Goal: Information Seeking & Learning: Learn about a topic

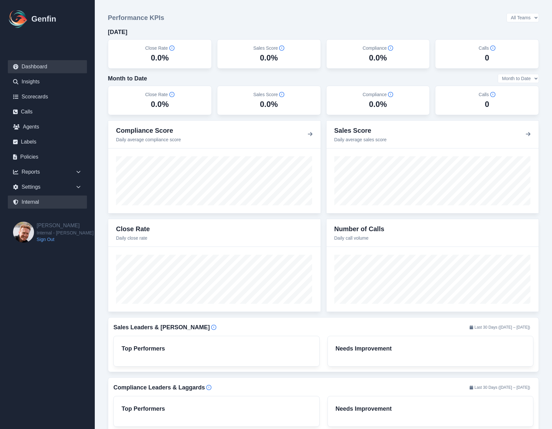
click at [39, 202] on link "Internal" at bounding box center [47, 201] width 79 height 13
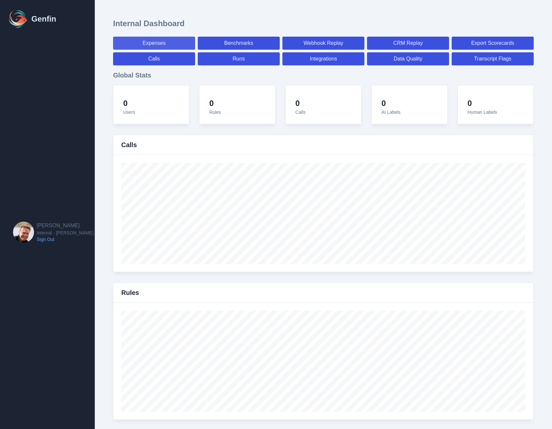
select select "paid"
select select "7"
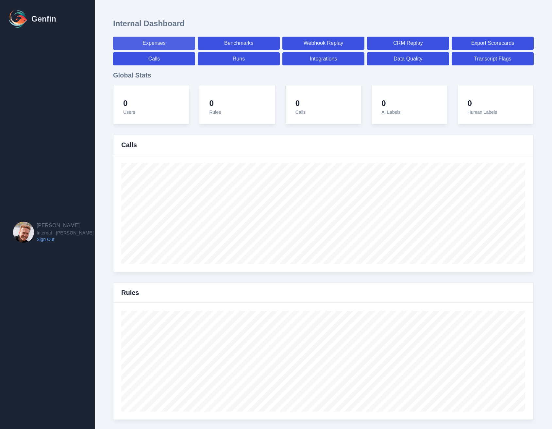
select select "paid"
select select "7"
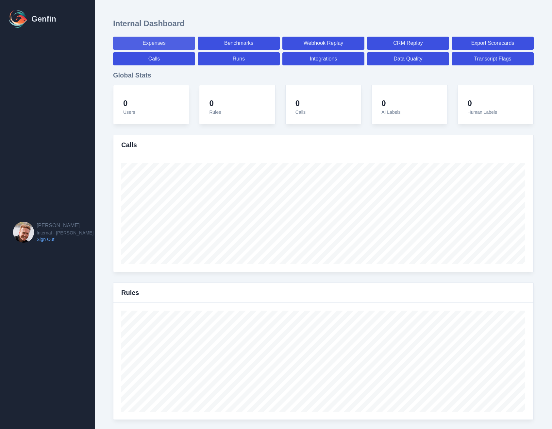
select select "7"
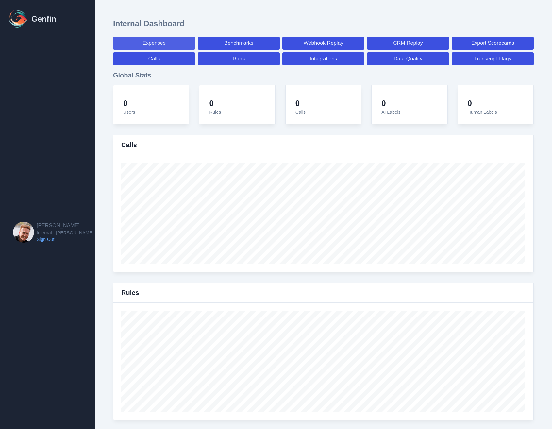
select select "7"
select select "paid"
select select "7"
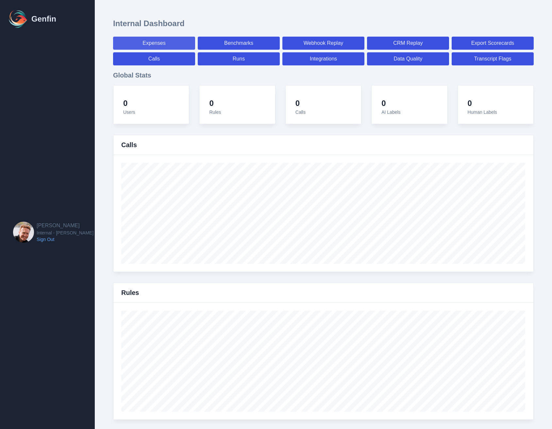
select select "7"
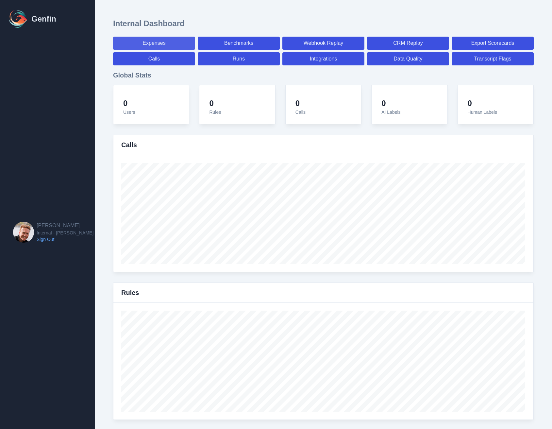
select select "7"
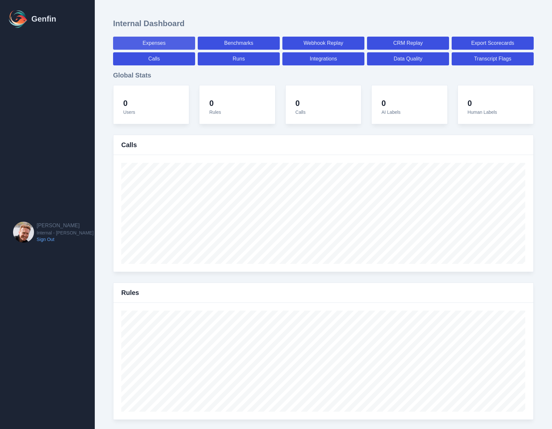
select select "7"
select select "paid"
select select "7"
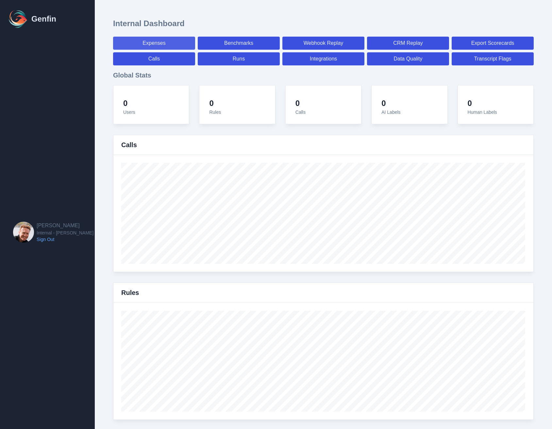
select select "7"
select select "paid"
select select "7"
select select "paid"
select select "7"
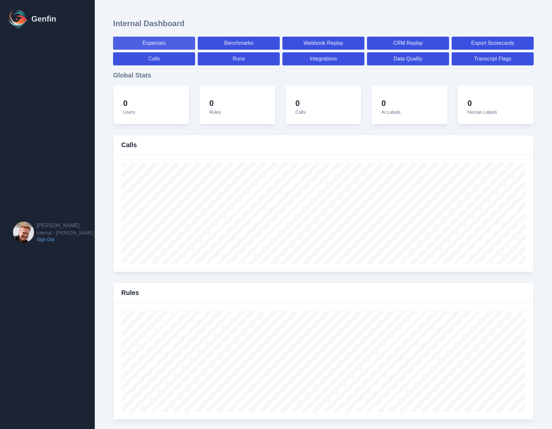
select select "paid"
select select "7"
select select "paid"
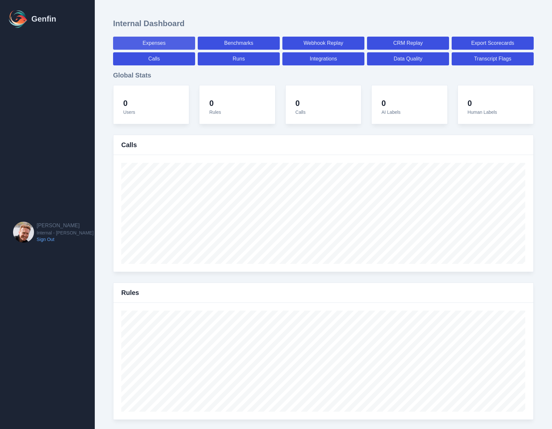
select select "7"
select select "paid"
select select "7"
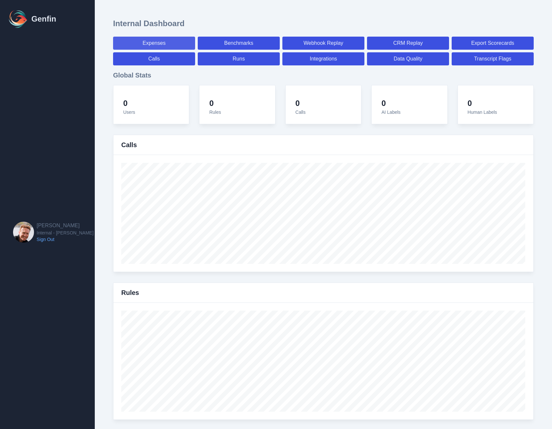
select select "7"
select select "paid"
select select "7"
select select "paid"
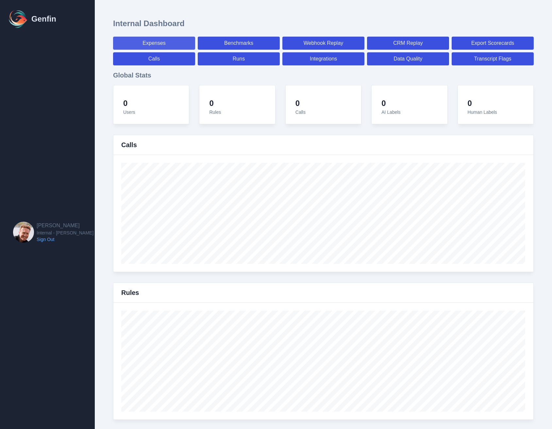
select select "7"
select select "paid"
select select "7"
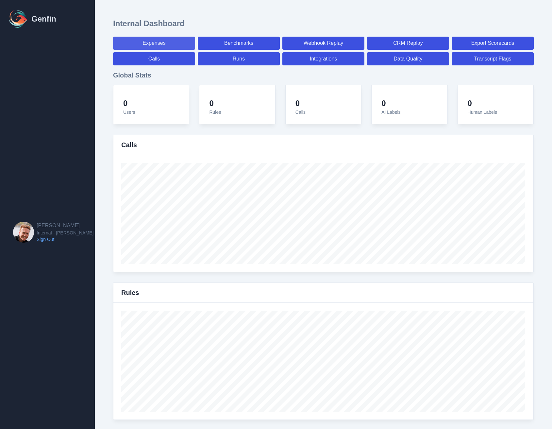
select select "7"
select select "paid"
select select "7"
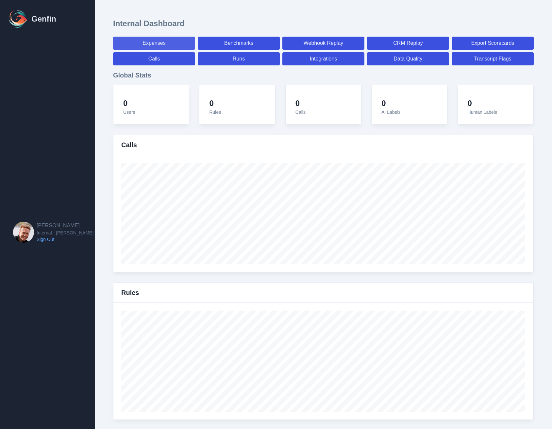
select select "7"
select select "paid"
select select "7"
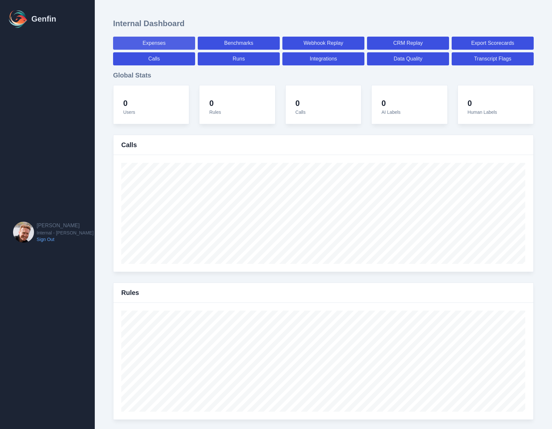
select select "7"
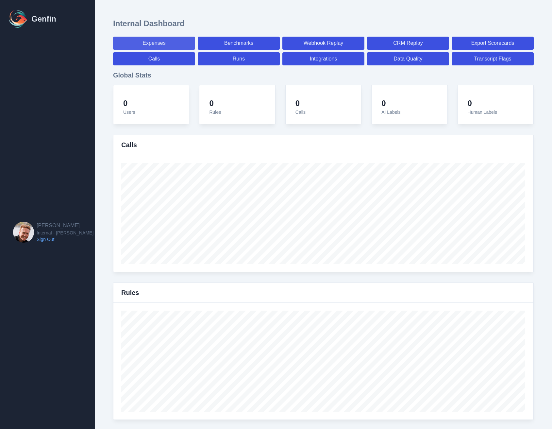
select select "paid"
select select "7"
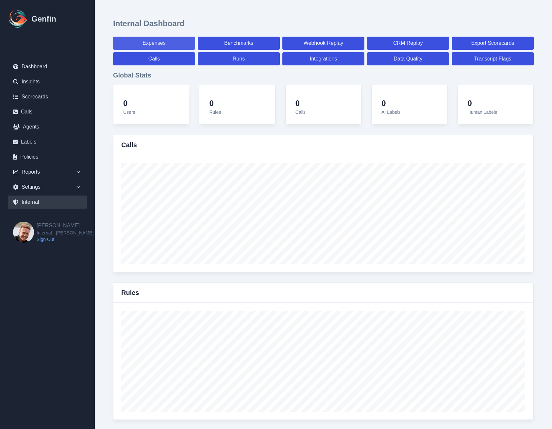
click at [132, 44] on link "Expenses" at bounding box center [154, 43] width 82 height 13
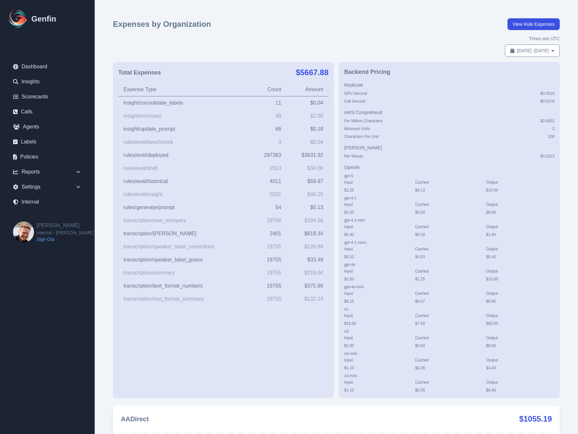
click at [306, 64] on div "Total Expenses $ 5667.88 Expense Type Count Amount insight/consolidate_labels 1…" at bounding box center [223, 230] width 221 height 336
drag, startPoint x: 304, startPoint y: 232, endPoint x: 327, endPoint y: 233, distance: 23.9
click at [327, 233] on td "$ 619.34" at bounding box center [308, 233] width 42 height 13
click at [226, 318] on div "Total Expenses $ 5667.88 Expense Type Count Amount insight/consolidate_labels 1…" at bounding box center [223, 230] width 221 height 336
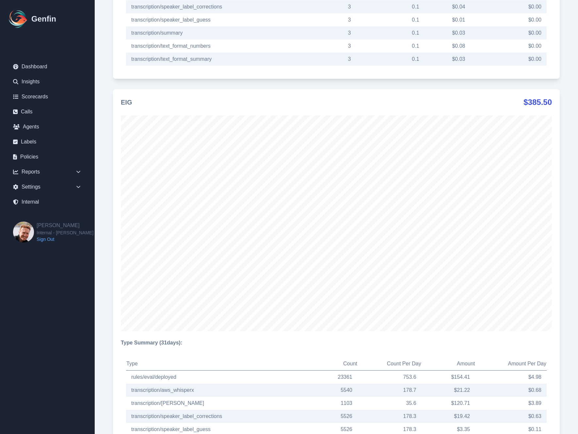
scroll to position [2481, 0]
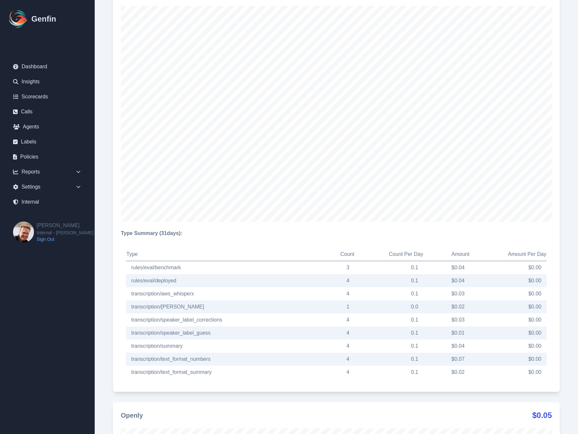
scroll to position [0, 0]
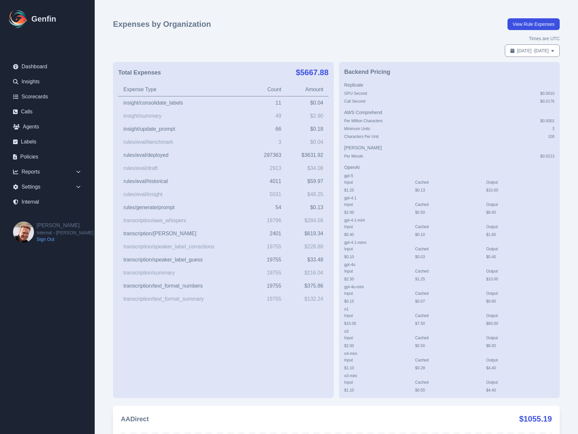
click at [291, 29] on div "Expenses by Organization View Rule Expenses" at bounding box center [336, 24] width 447 height 12
click at [359, 39] on div "Times are UTC Sep 1, 2025 - Oct 1, 2025" at bounding box center [336, 46] width 447 height 22
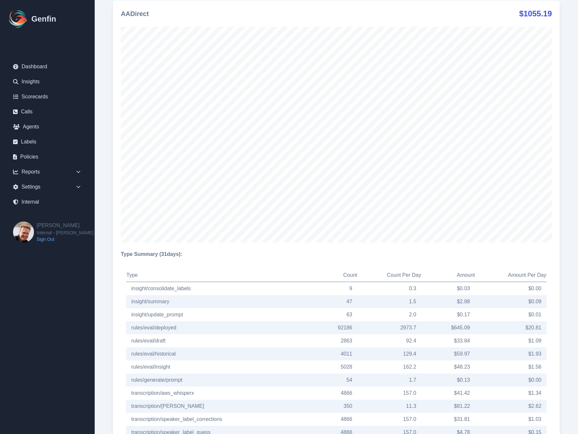
scroll to position [406, 0]
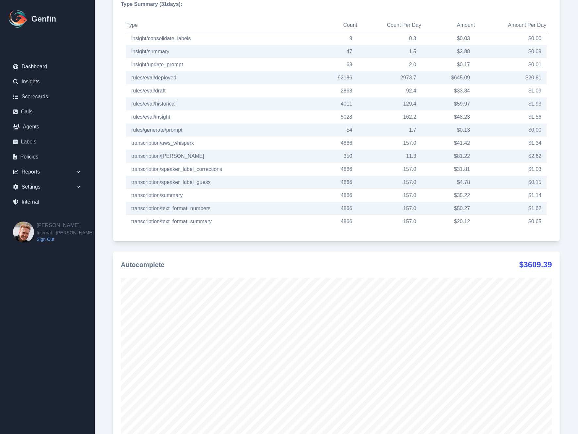
scroll to position [694, 0]
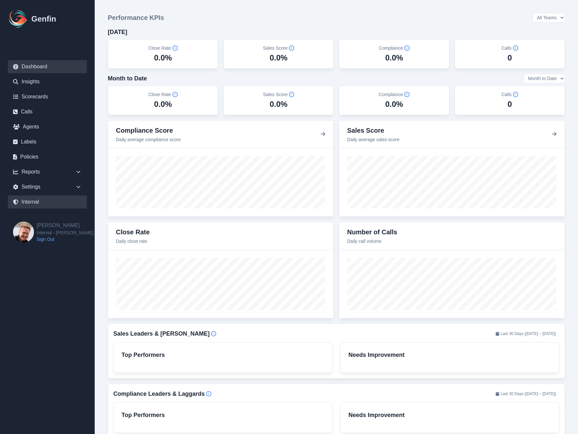
click at [34, 202] on link "Internal" at bounding box center [47, 201] width 79 height 13
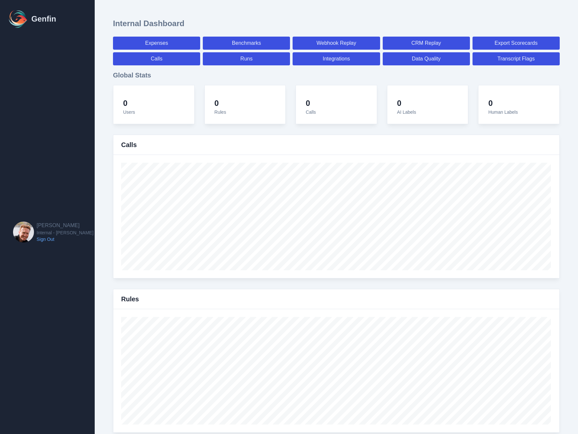
select select "paid"
select select "7"
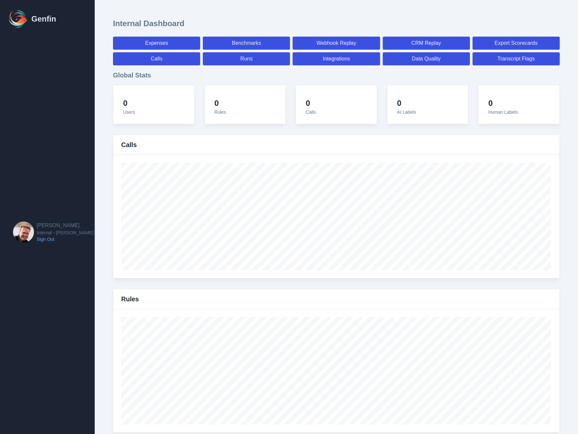
select select "paid"
select select "7"
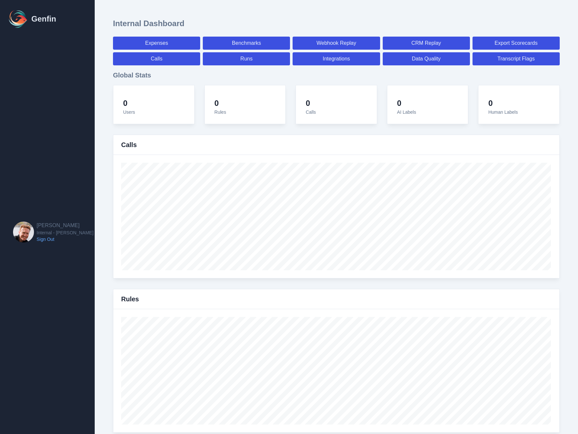
select select "7"
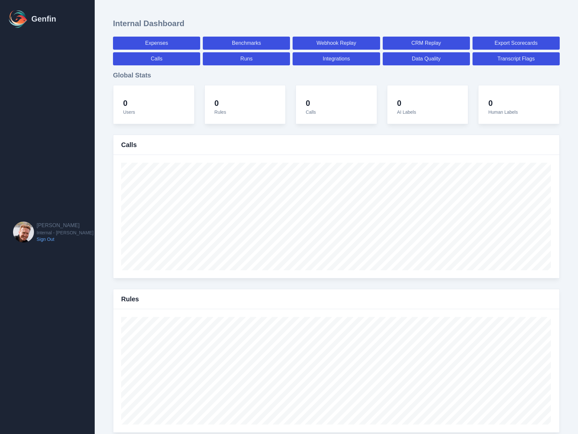
select select "7"
select select "paid"
select select "7"
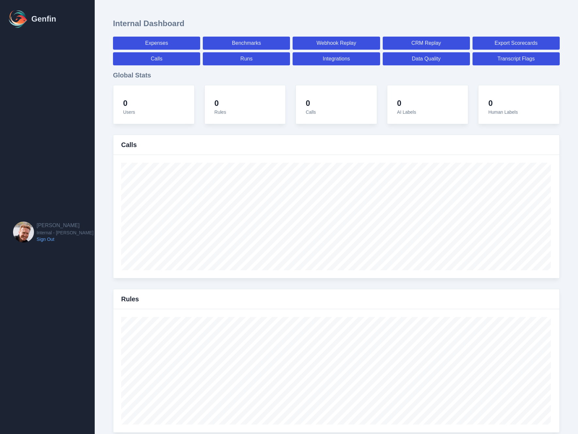
select select "7"
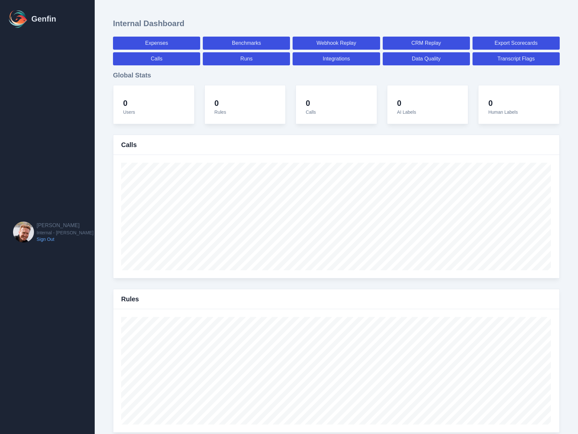
select select "7"
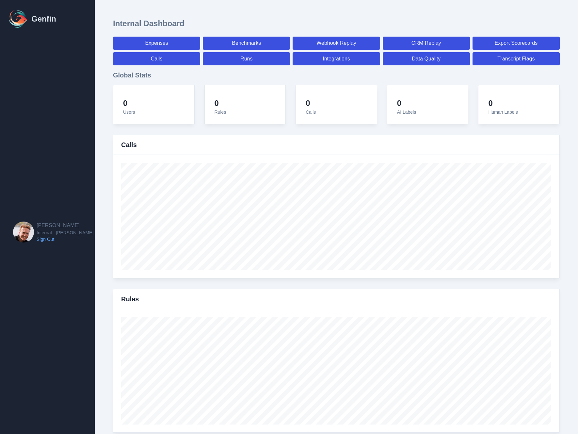
select select "7"
select select "paid"
select select "7"
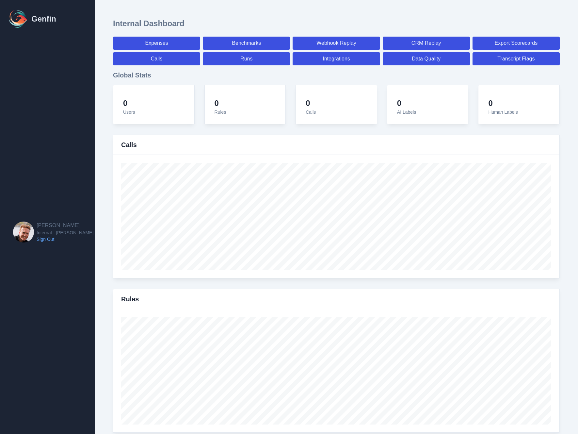
select select "7"
select select "paid"
select select "7"
select select "paid"
select select "7"
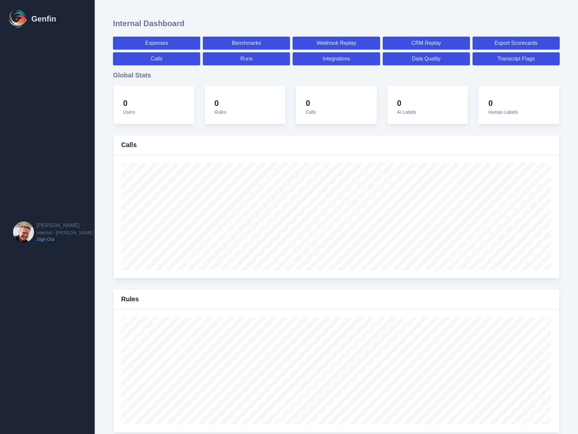
select select "paid"
select select "7"
select select "paid"
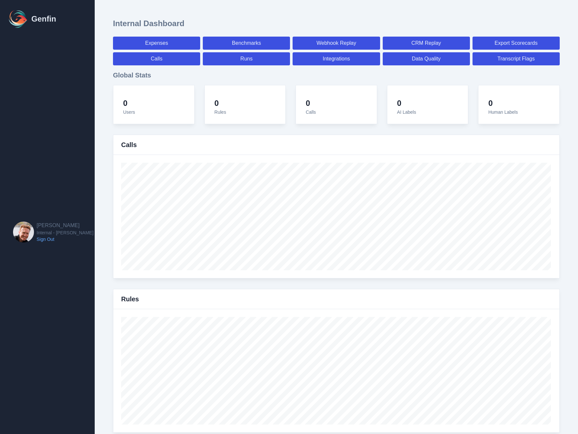
select select "7"
select select "paid"
select select "7"
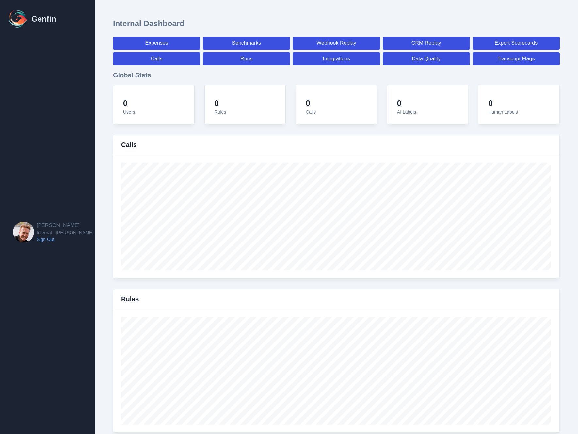
select select "7"
select select "paid"
select select "7"
select select "paid"
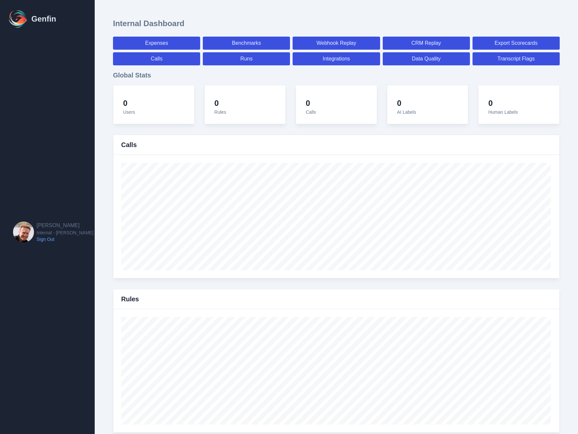
select select "7"
select select "paid"
select select "7"
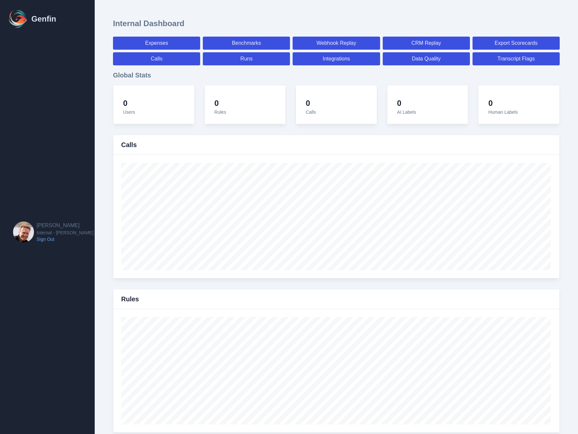
select select "7"
select select "paid"
select select "7"
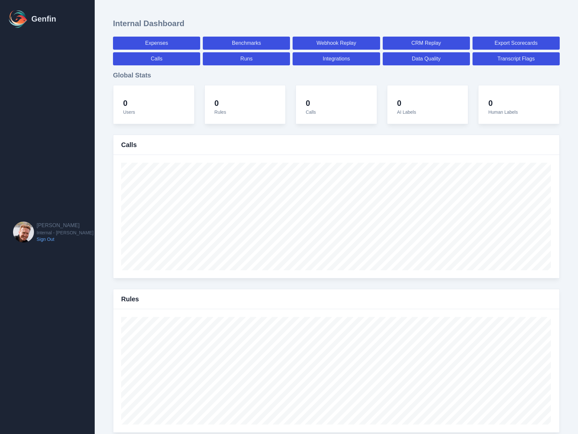
select select "7"
select select "paid"
select select "7"
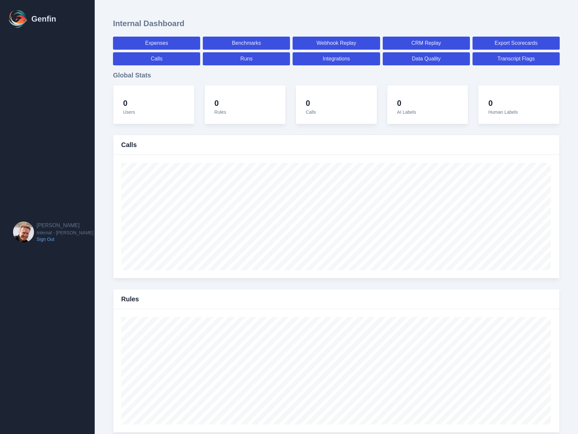
select select "7"
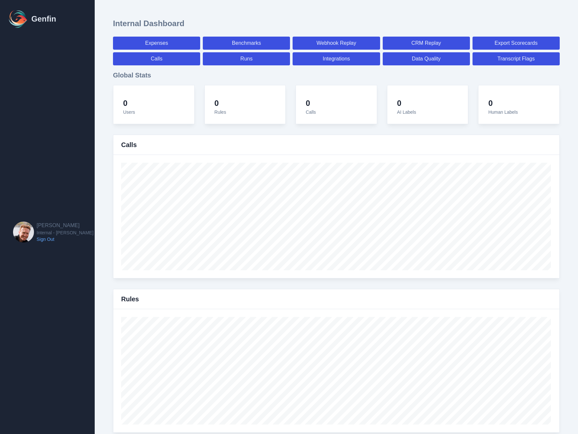
select select "paid"
select select "7"
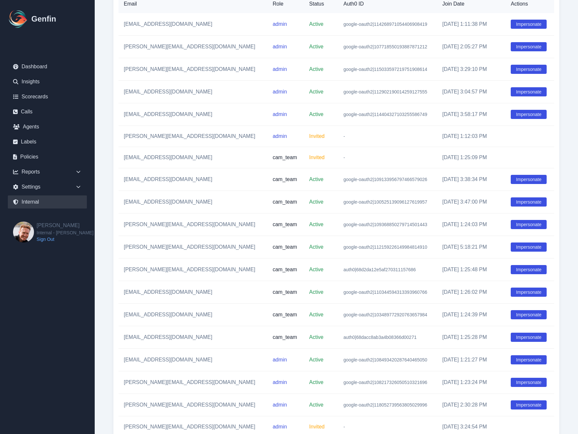
scroll to position [6324, 0]
click at [524, 119] on button "Impersonate" at bounding box center [529, 113] width 36 height 9
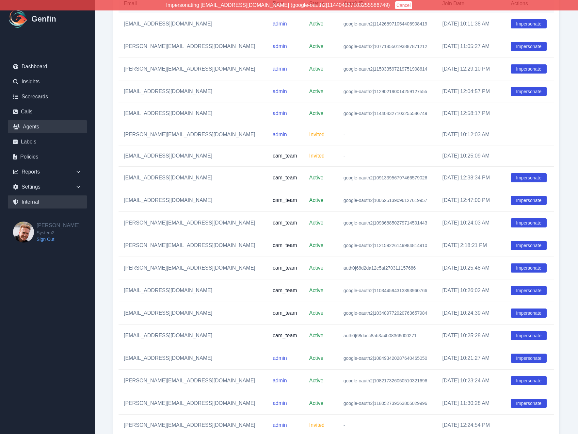
click at [34, 129] on link "Agents" at bounding box center [47, 126] width 79 height 13
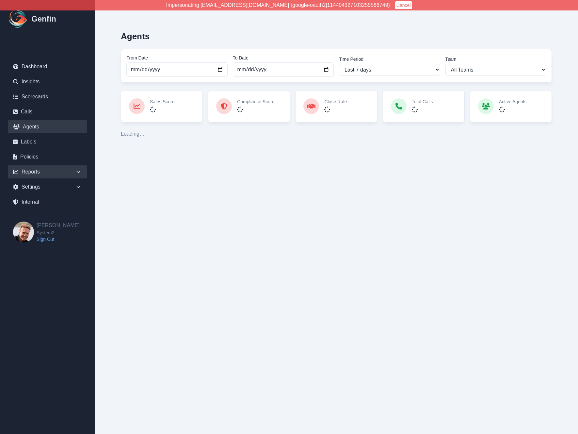
click at [67, 175] on div "Reports" at bounding box center [47, 171] width 79 height 13
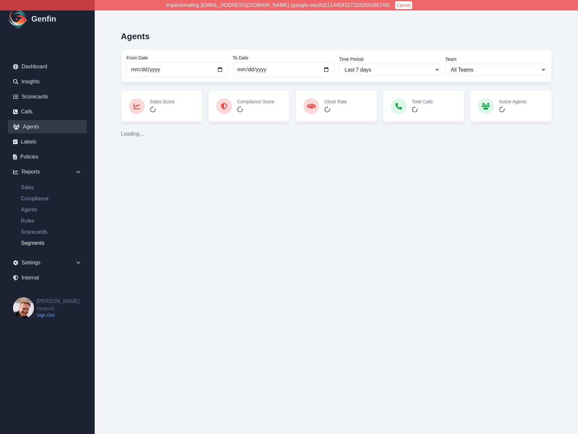
click at [35, 243] on link "Segments" at bounding box center [51, 243] width 71 height 8
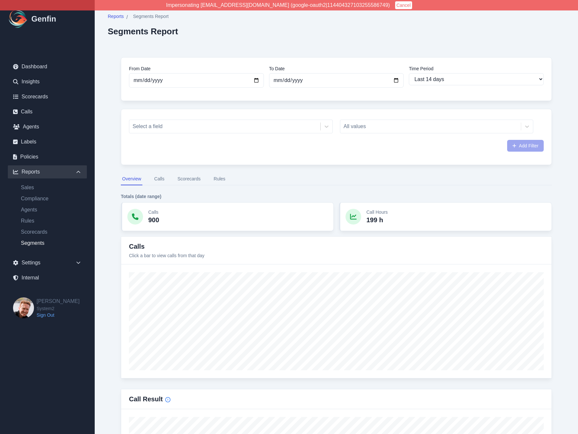
select select "14"
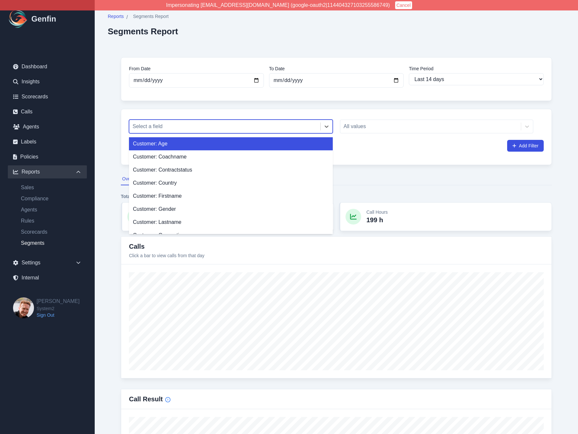
click at [162, 124] on div at bounding box center [225, 126] width 185 height 9
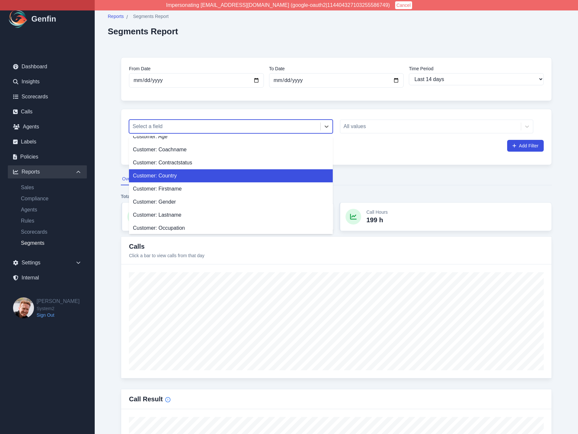
scroll to position [8, 0]
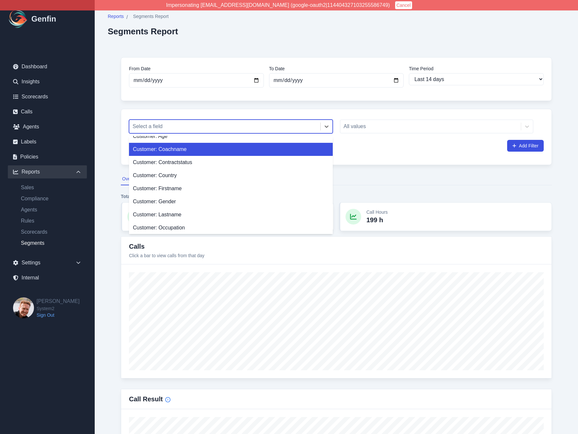
click at [172, 151] on div "Customer: Coachname" at bounding box center [231, 149] width 204 height 13
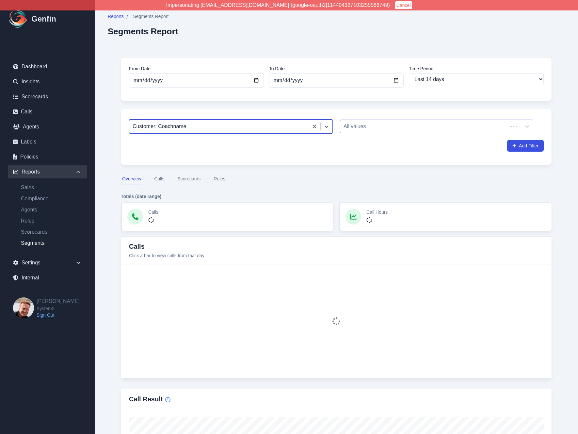
click at [369, 123] on div at bounding box center [424, 126] width 161 height 9
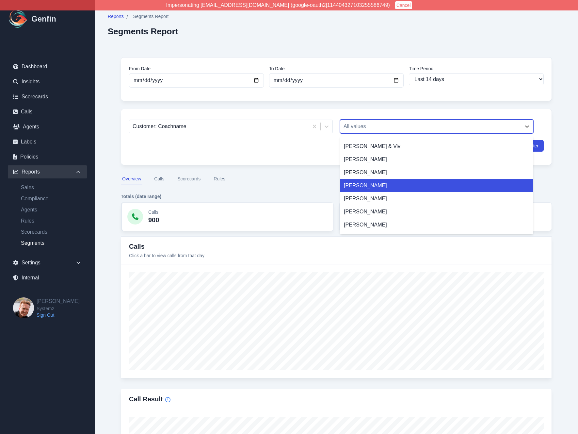
scroll to position [1068, 0]
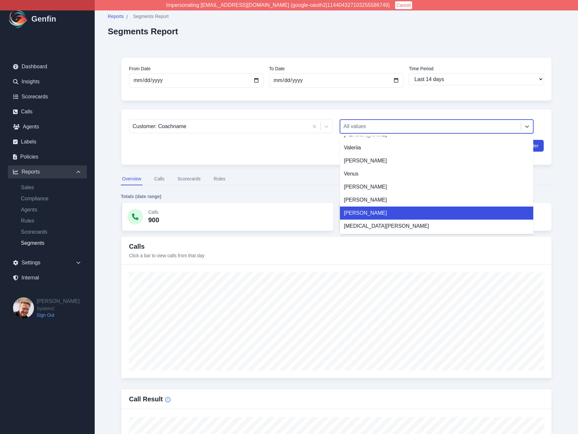
click at [368, 215] on div "Yaritza Santiago" at bounding box center [436, 213] width 193 height 13
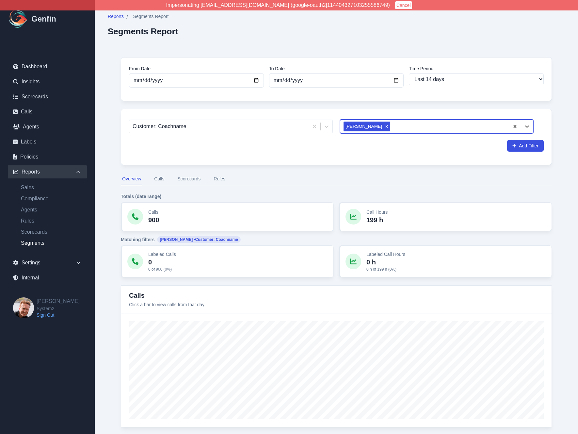
click at [385, 126] on icon "Remove Yaritza Santiago" at bounding box center [387, 126] width 5 height 5
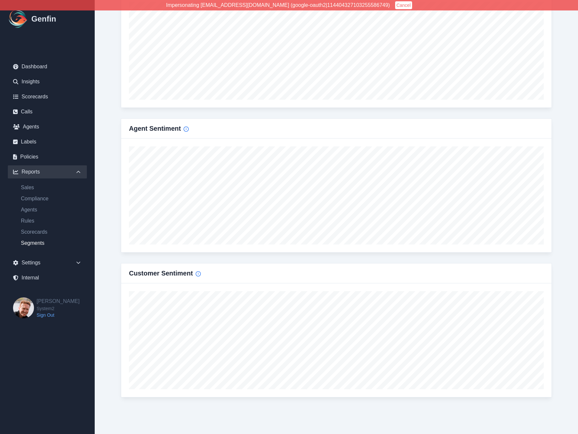
scroll to position [1068, 0]
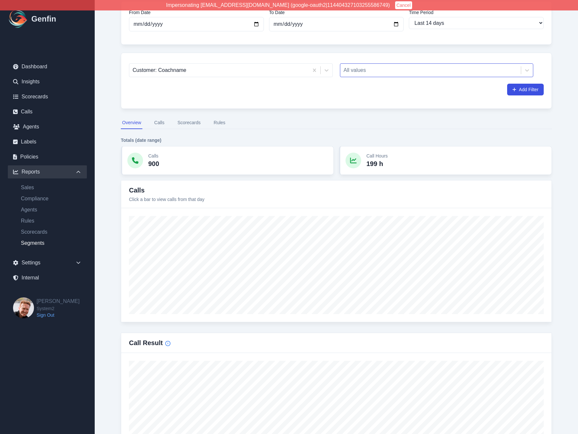
scroll to position [0, 0]
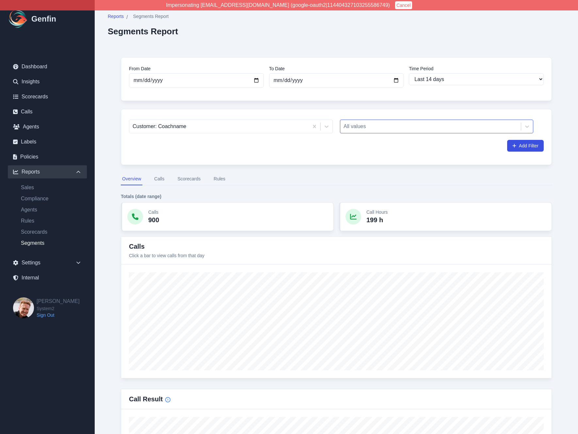
click at [219, 178] on button "Rules" at bounding box center [219, 179] width 14 height 12
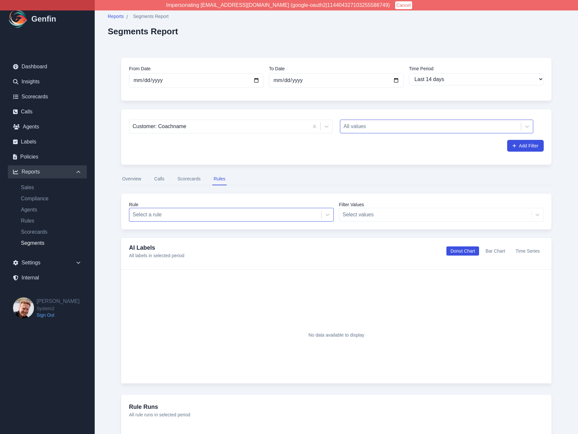
click at [179, 214] on div at bounding box center [226, 214] width 186 height 9
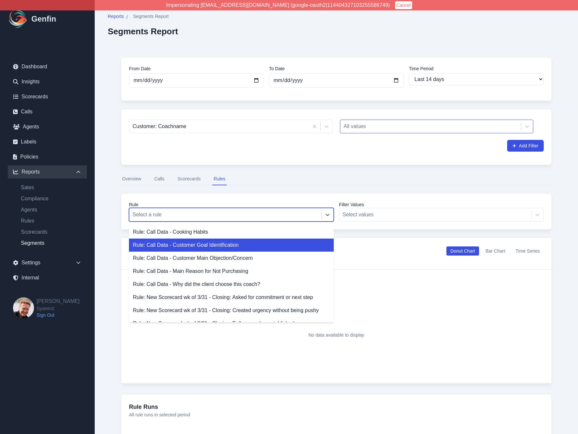
click at [103, 219] on div "Reports / Segments Report Segments Report From Date 2025-09-17 To Date 2025-10-…" at bounding box center [337, 243] width 484 height 486
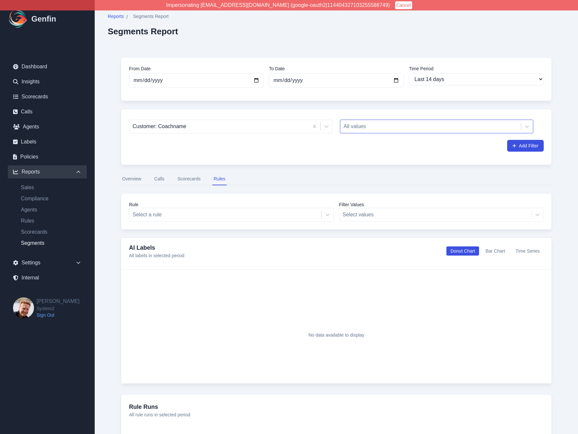
click at [125, 177] on button "Overview" at bounding box center [132, 179] width 22 height 12
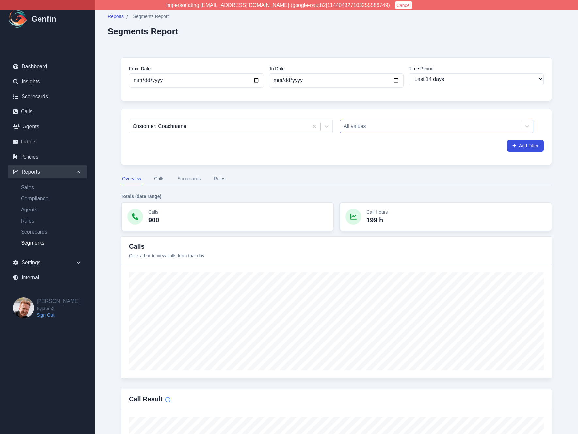
click at [367, 124] on div at bounding box center [431, 126] width 174 height 9
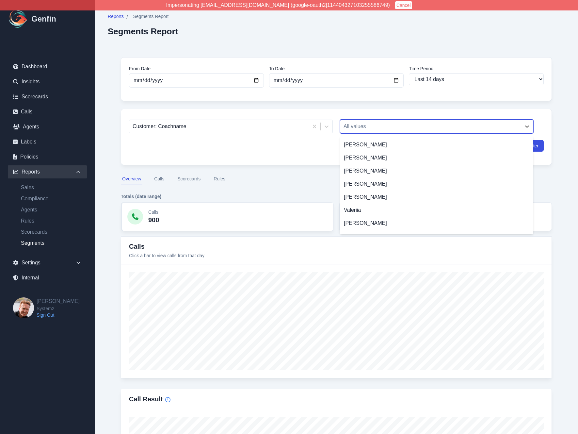
scroll to position [1068, 0]
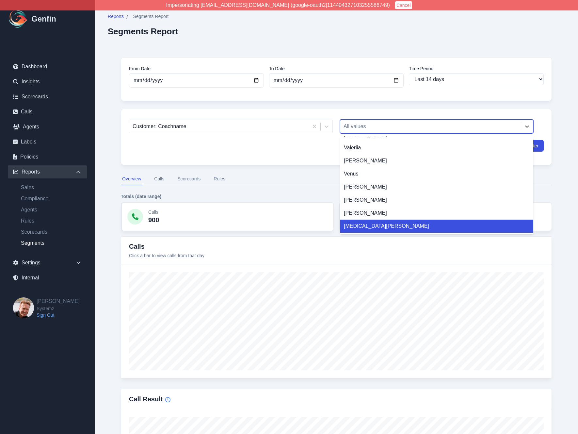
click at [360, 226] on div "Yasmin Alvarez" at bounding box center [436, 226] width 193 height 13
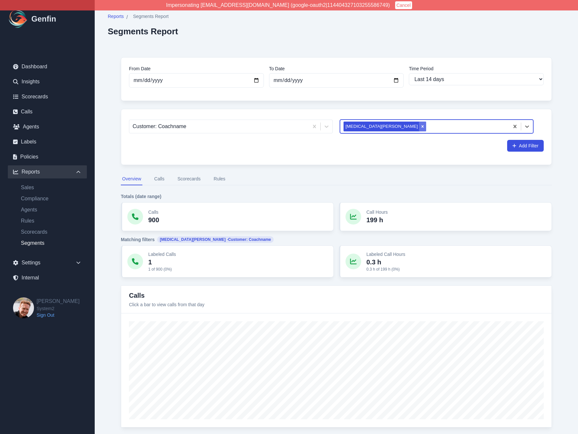
click at [421, 127] on icon "Remove Yasmin Alvarez" at bounding box center [423, 126] width 5 height 5
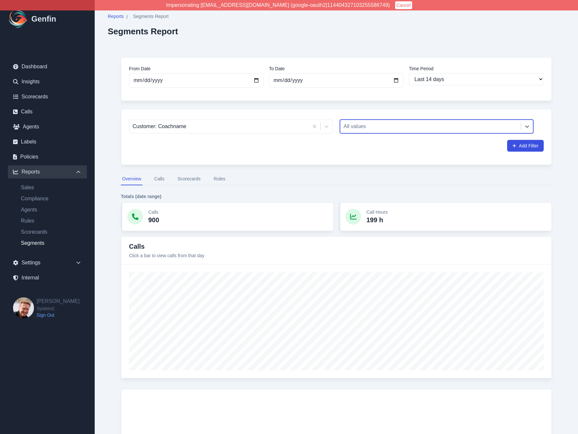
click at [380, 127] on div at bounding box center [431, 126] width 174 height 9
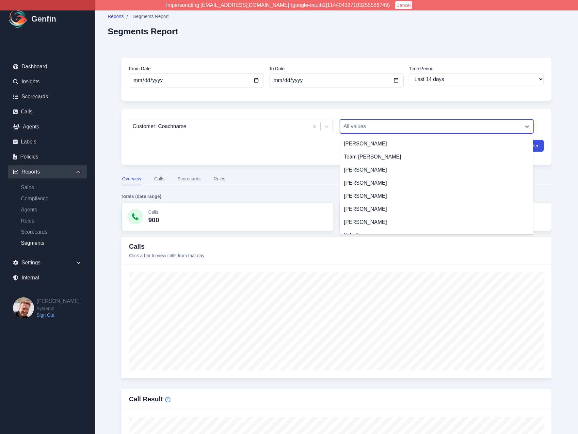
scroll to position [1068, 0]
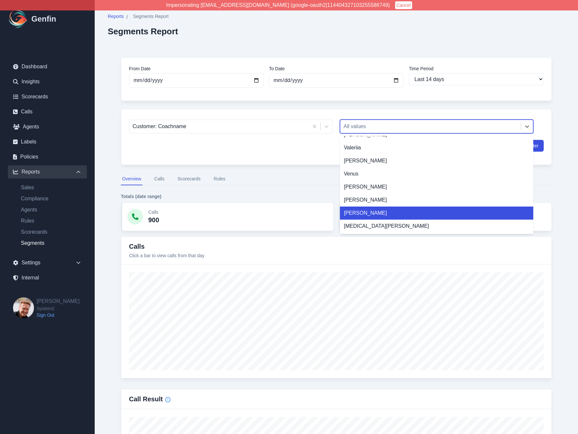
click at [364, 214] on div "Yaritza Santiago" at bounding box center [436, 213] width 193 height 13
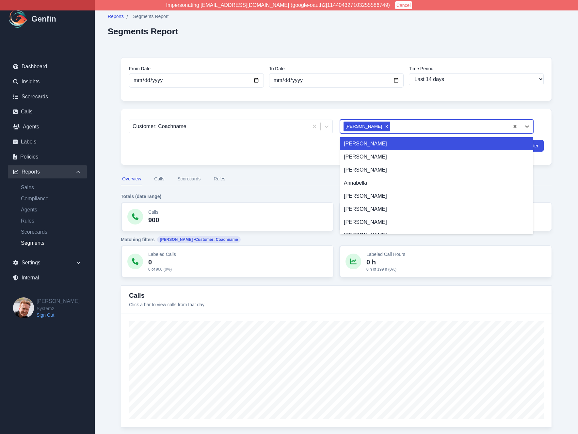
click at [359, 128] on div "Yaritza Santiago" at bounding box center [364, 127] width 40 height 10
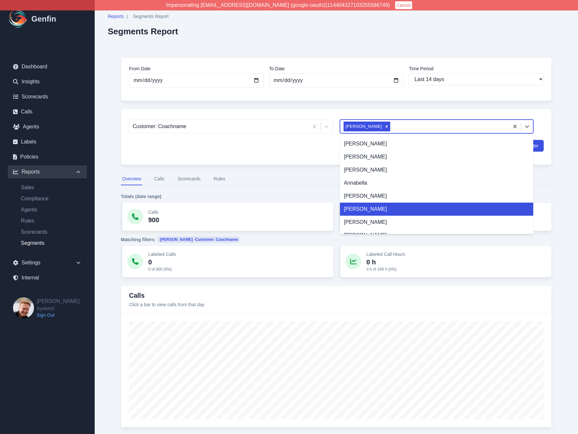
drag, startPoint x: 389, startPoint y: 209, endPoint x: 343, endPoint y: 208, distance: 45.5
click at [343, 208] on div "Ashley Durham" at bounding box center [436, 209] width 193 height 13
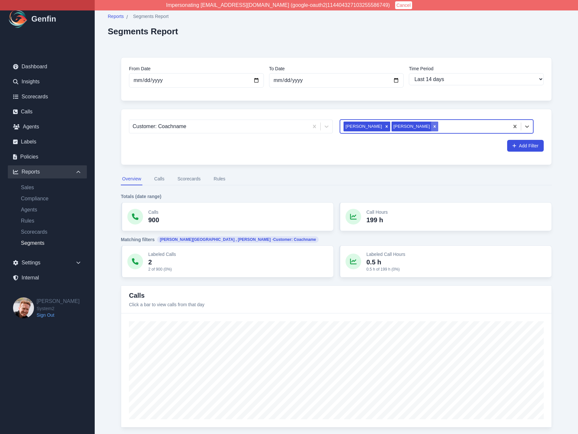
click at [433, 128] on icon "Remove Ashley Durham" at bounding box center [435, 126] width 5 height 5
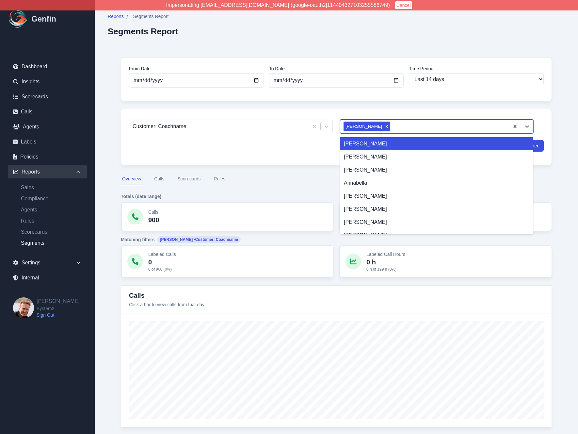
click at [399, 130] on div at bounding box center [449, 126] width 114 height 9
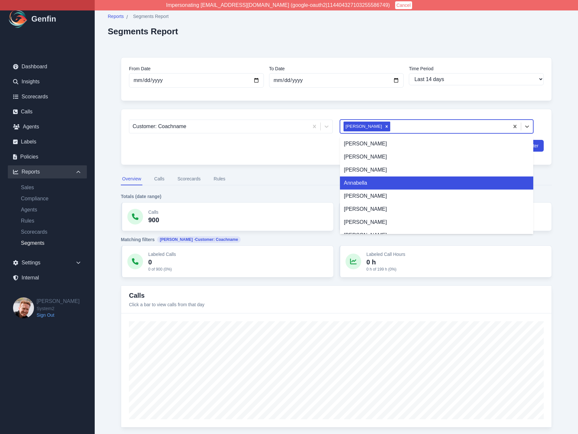
click at [385, 185] on div "Annabella" at bounding box center [436, 182] width 193 height 13
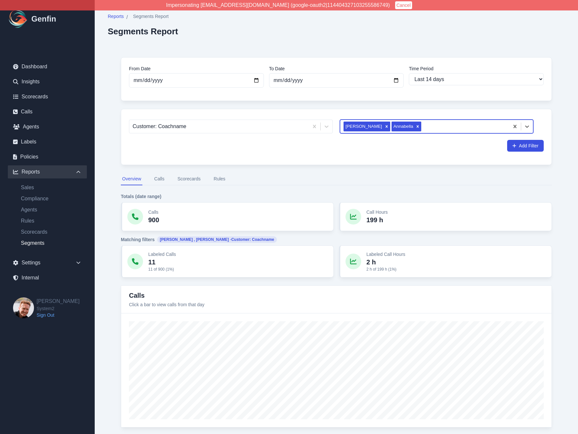
click at [416, 127] on div "Remove Annabella" at bounding box center [417, 127] width 7 height 10
click at [386, 127] on div "Remove Yaritza Santiago" at bounding box center [386, 127] width 7 height 10
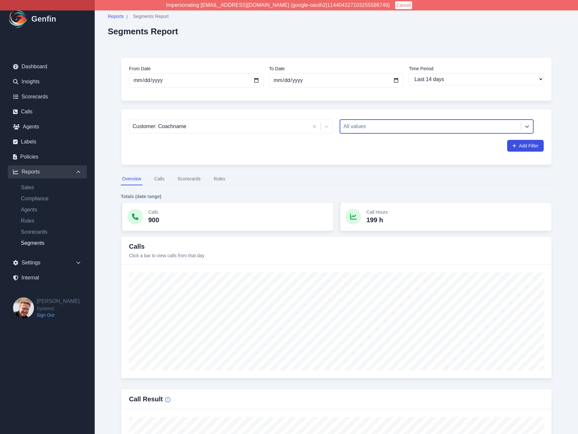
click at [172, 121] on div "Customer: Coachname" at bounding box center [218, 127] width 179 height 12
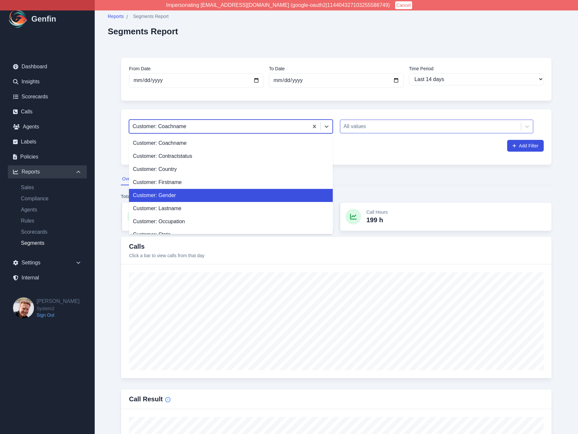
scroll to position [18, 0]
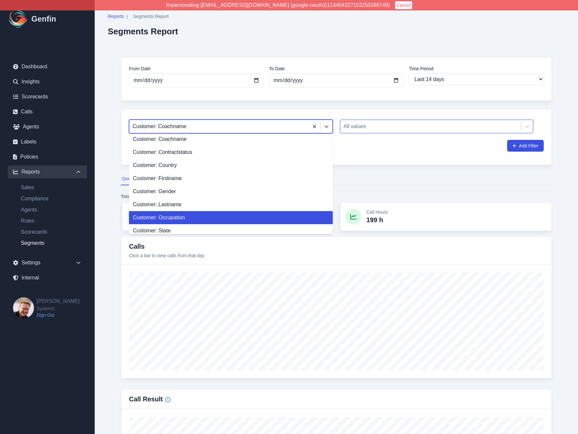
click at [175, 217] on div "Customer: Occupation" at bounding box center [231, 217] width 204 height 13
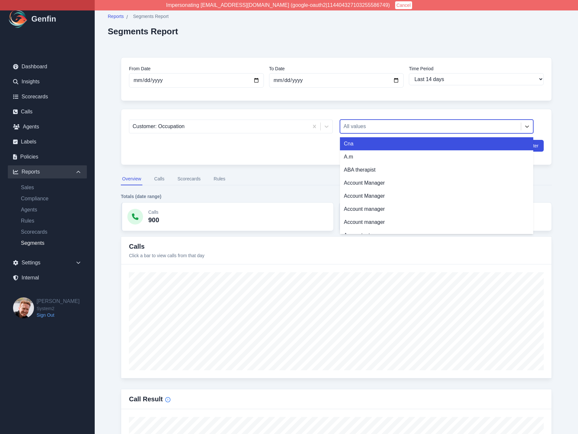
click at [384, 130] on div at bounding box center [431, 126] width 174 height 9
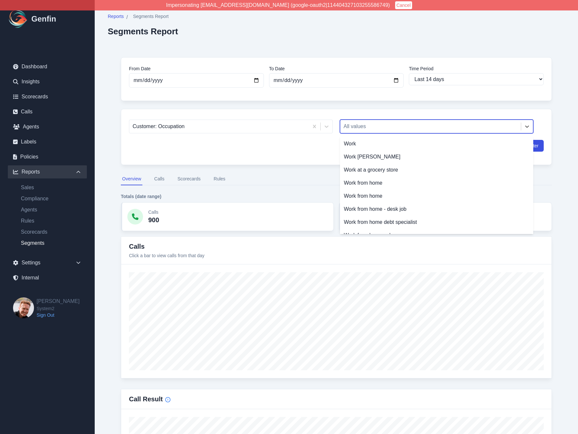
scroll to position [9409, 0]
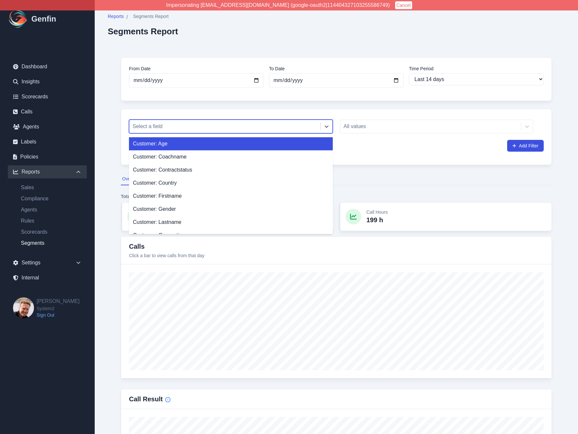
click at [288, 127] on div at bounding box center [225, 126] width 185 height 9
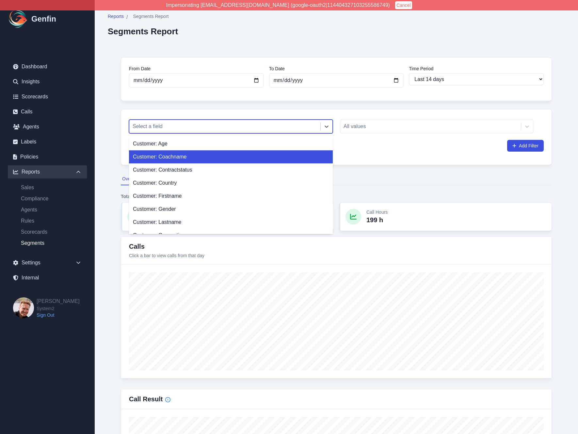
click at [176, 156] on div "Customer: Coachname" at bounding box center [231, 156] width 204 height 13
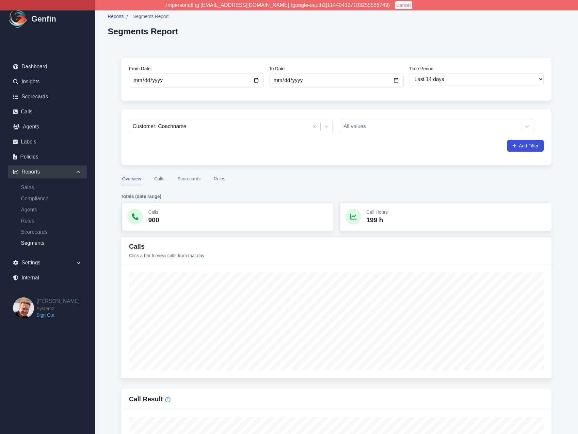
click at [136, 80] on input "[DATE]" at bounding box center [196, 80] width 135 height 14
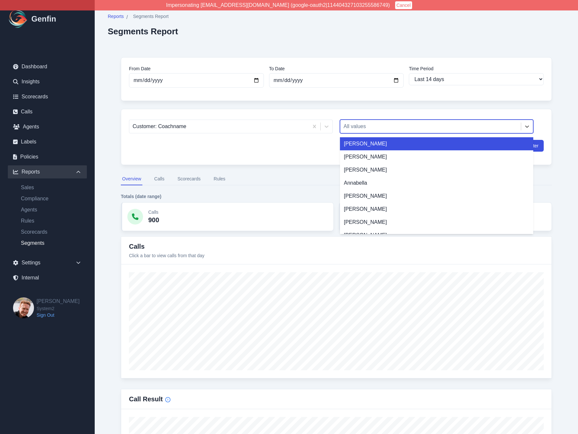
click at [357, 132] on div "All values" at bounding box center [436, 127] width 193 height 14
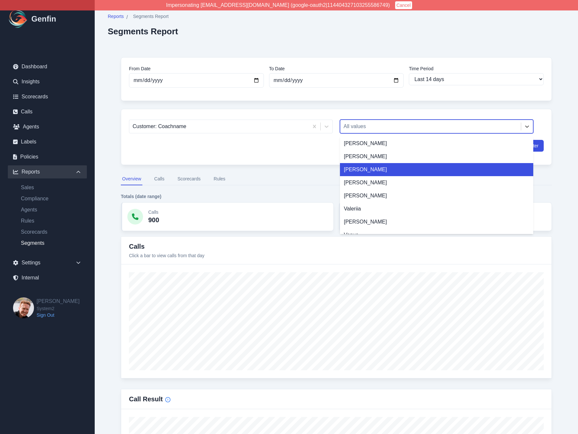
scroll to position [1068, 0]
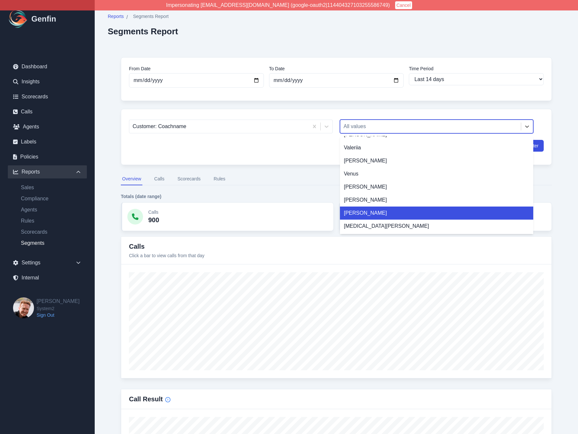
click at [358, 214] on div "Yaritza Santiago" at bounding box center [436, 213] width 193 height 13
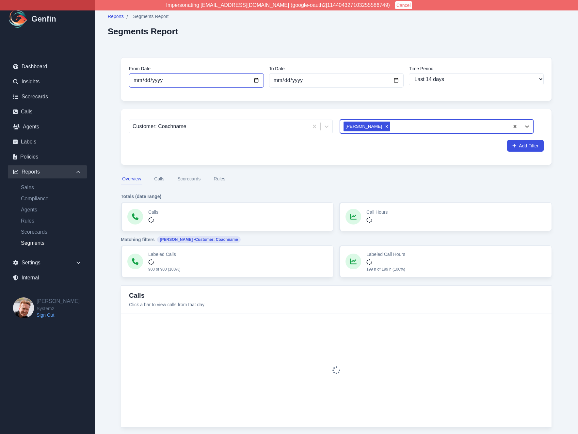
click at [138, 79] on input "[DATE]" at bounding box center [196, 80] width 135 height 14
type input "2025-08-17"
select select "custom"
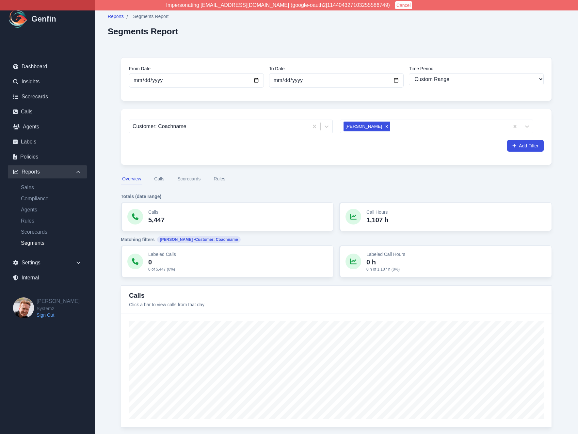
click at [136, 79] on input "2025-07-17" at bounding box center [196, 80] width 135 height 14
type input "2025-08-17"
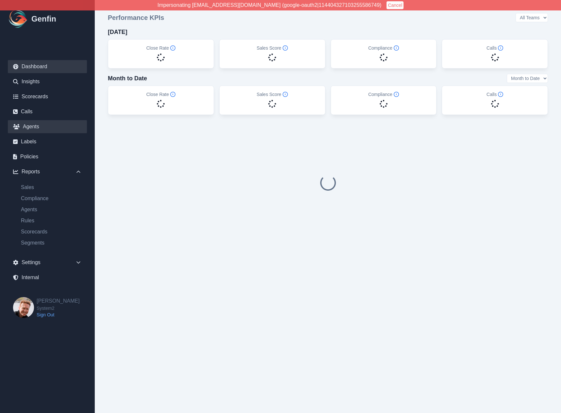
click at [32, 125] on link "Agents" at bounding box center [47, 126] width 79 height 13
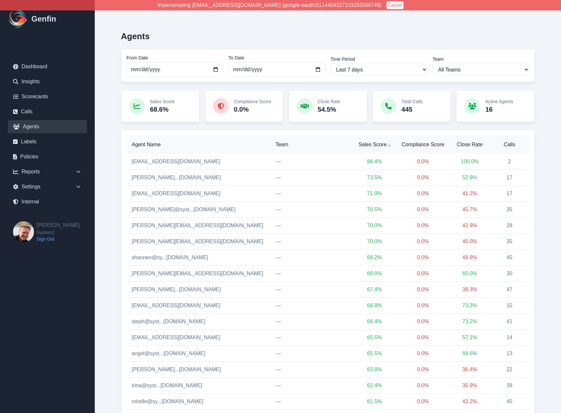
click at [116, 210] on div "Agents From Date [DATE] To Date [DATE] Time Period Last 7 days Last 14 days Las…" at bounding box center [328, 221] width 440 height 416
click at [146, 177] on link "[PERSON_NAME]...[DOMAIN_NAME]" at bounding box center [176, 178] width 89 height 6
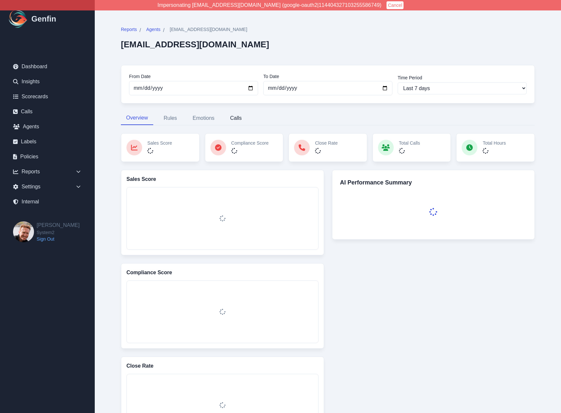
click at [239, 117] on button "Calls" at bounding box center [236, 118] width 22 height 14
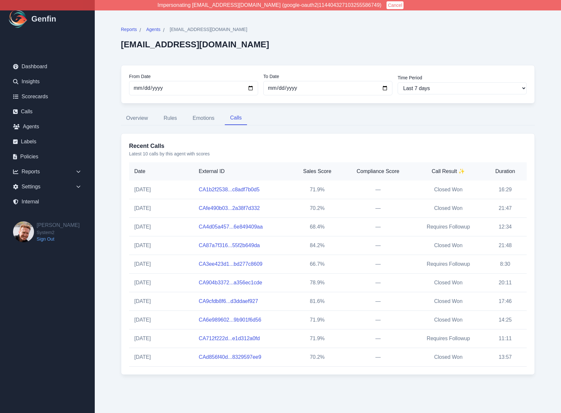
click at [387, 6] on button "Cancel" at bounding box center [395, 5] width 17 height 8
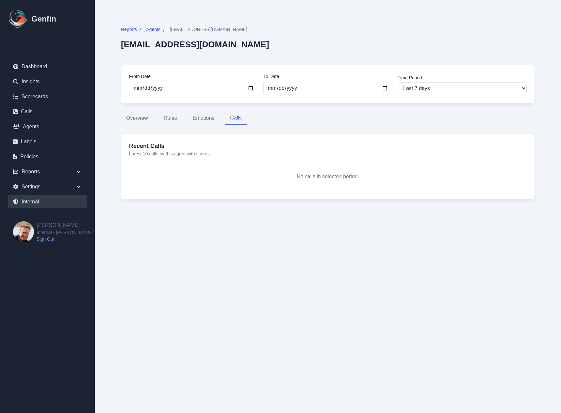
click at [35, 200] on link "Internal" at bounding box center [47, 201] width 79 height 13
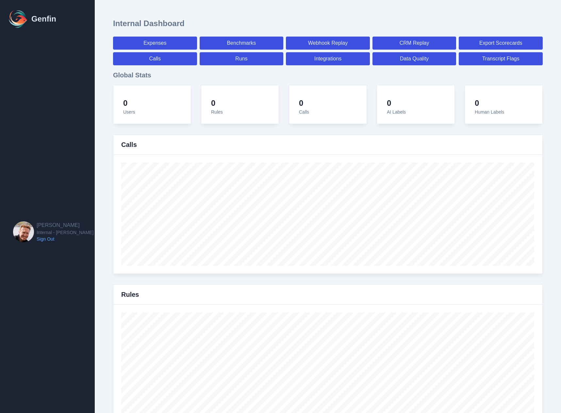
select select "paid"
select select "7"
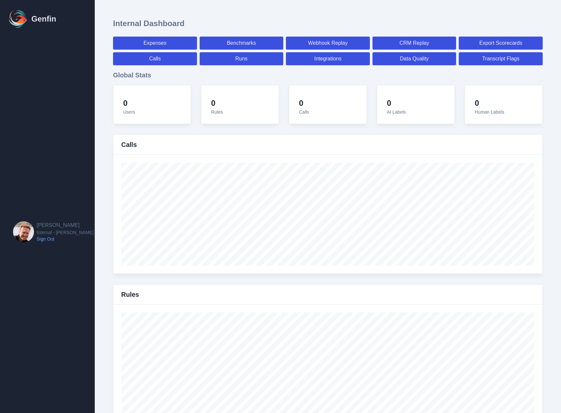
select select "paid"
select select "7"
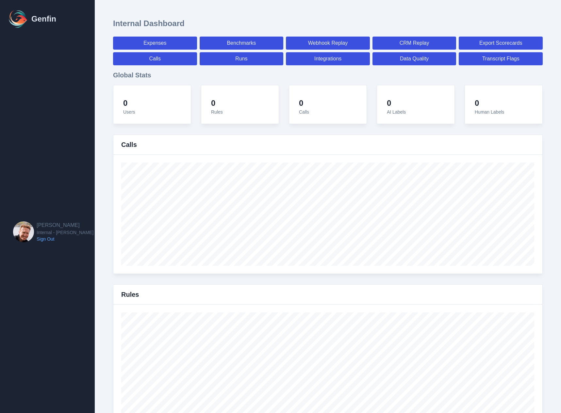
select select "7"
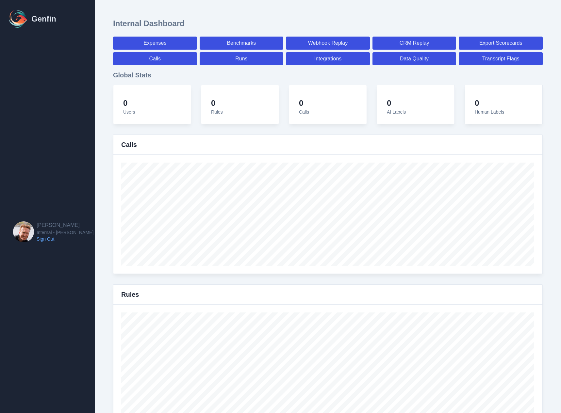
select select "7"
select select "paid"
select select "7"
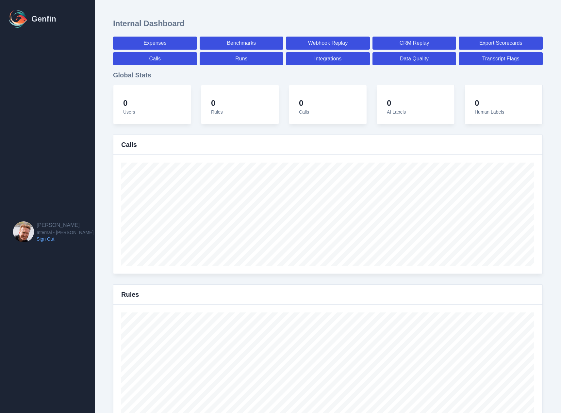
select select "7"
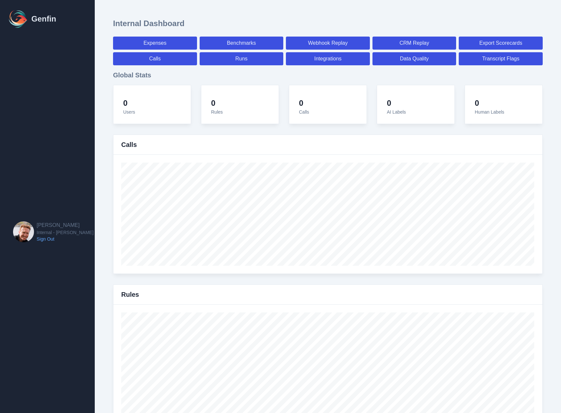
select select "7"
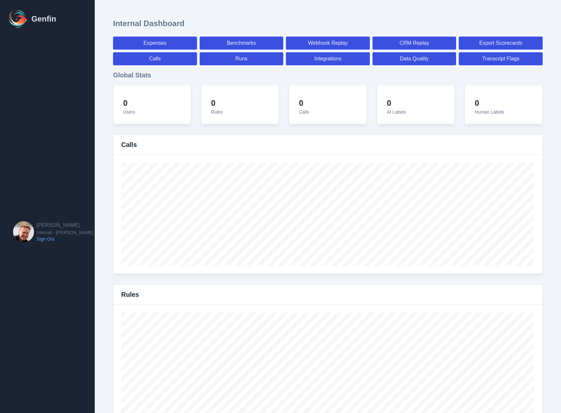
select select "7"
select select "paid"
select select "7"
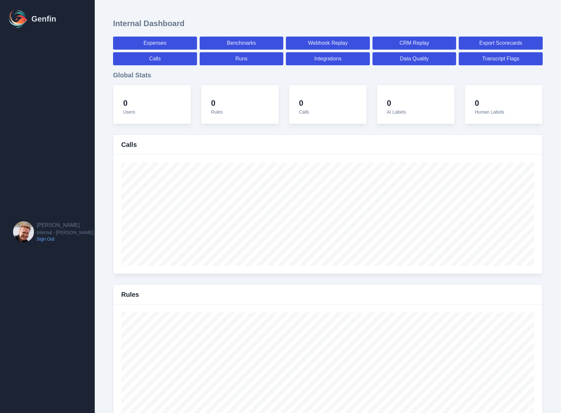
select select "7"
select select "paid"
select select "7"
select select "paid"
select select "7"
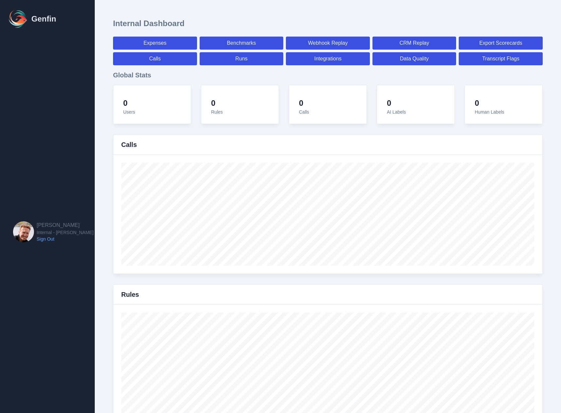
select select "paid"
select select "7"
select select "paid"
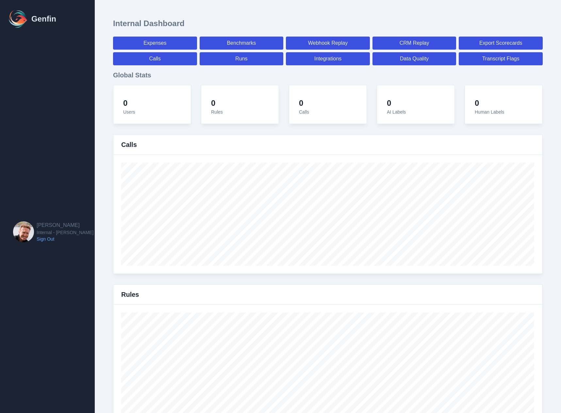
select select "7"
select select "paid"
select select "7"
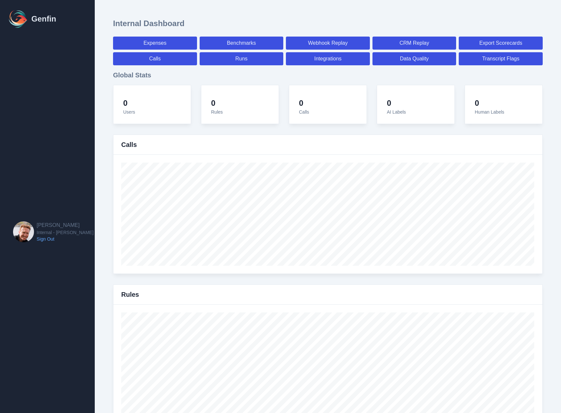
select select "7"
select select "paid"
select select "7"
select select "paid"
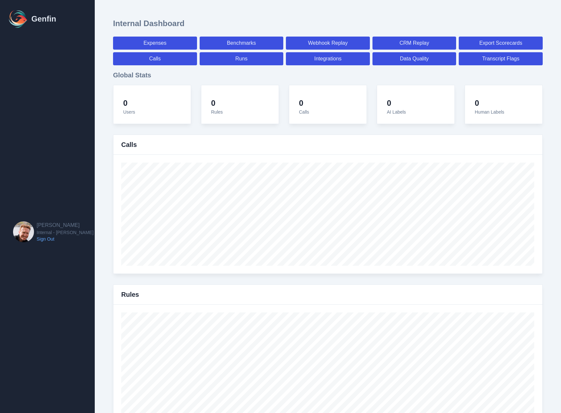
select select "7"
select select "paid"
select select "7"
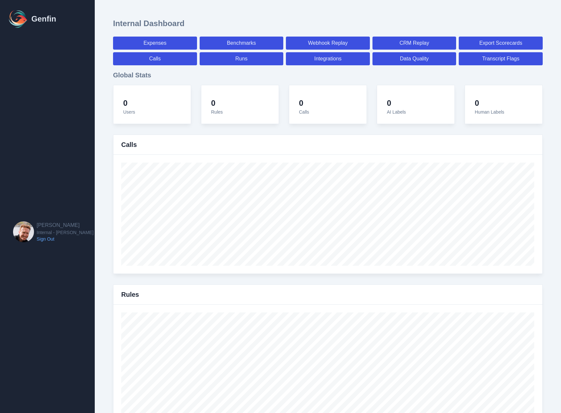
select select "7"
select select "paid"
select select "7"
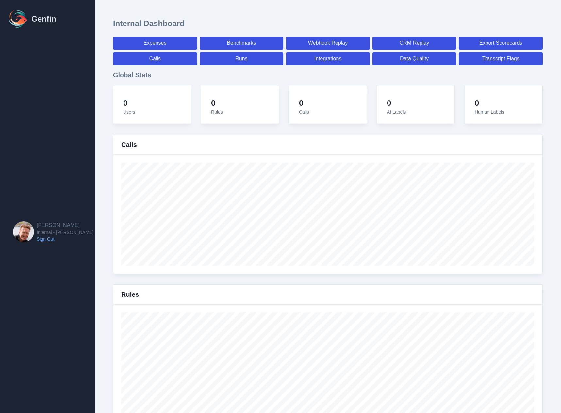
select select "7"
select select "paid"
select select "7"
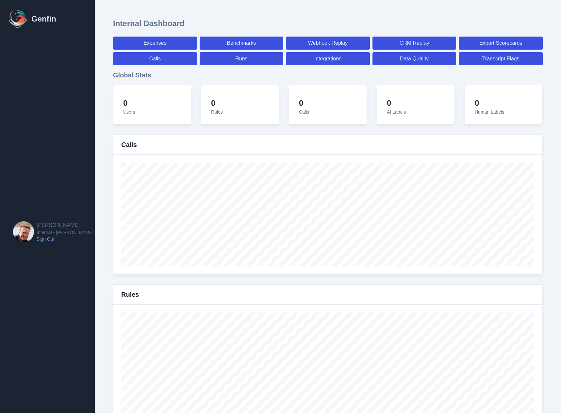
select select "7"
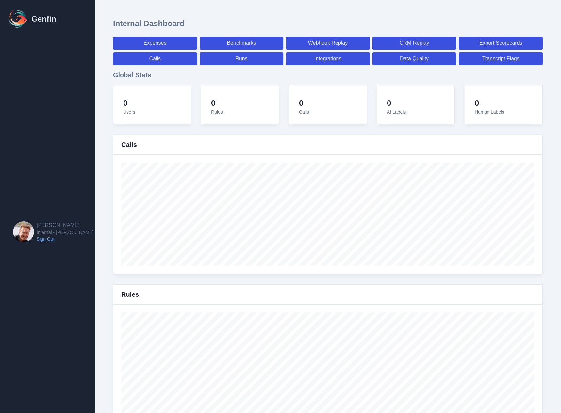
select select "paid"
select select "7"
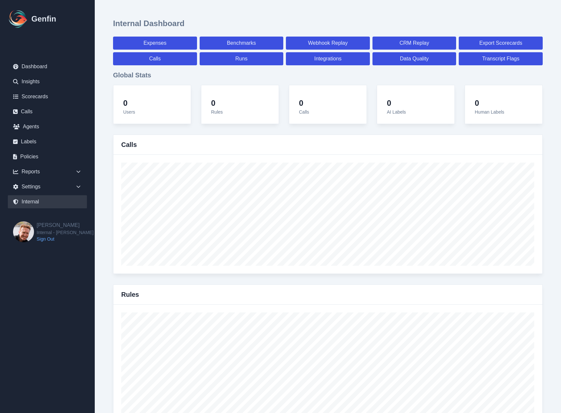
scroll to position [717, 0]
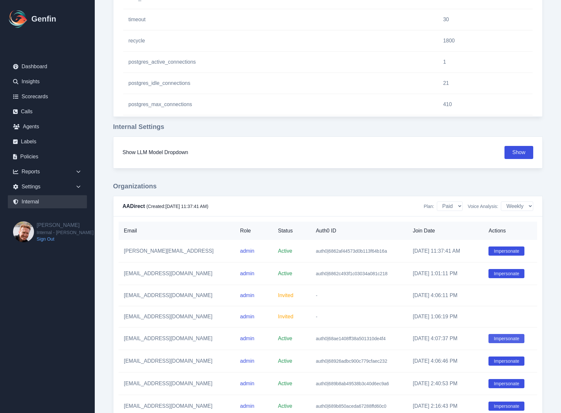
click at [502, 341] on button "Impersonate" at bounding box center [507, 338] width 36 height 9
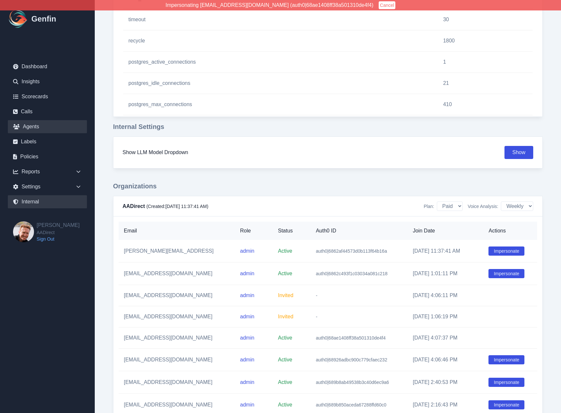
click at [34, 127] on link "Agents" at bounding box center [47, 126] width 79 height 13
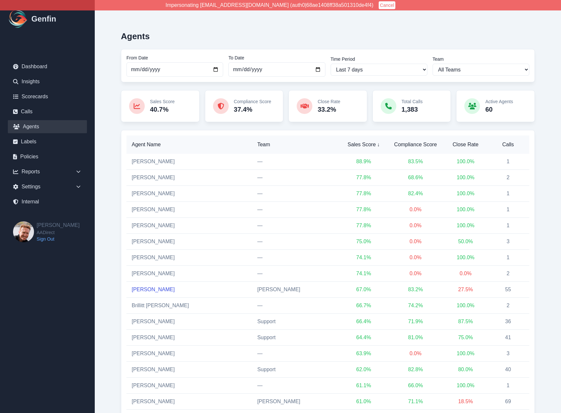
click at [156, 291] on link "[PERSON_NAME]" at bounding box center [153, 290] width 43 height 6
click at [379, 5] on button "Cancel" at bounding box center [387, 5] width 17 height 8
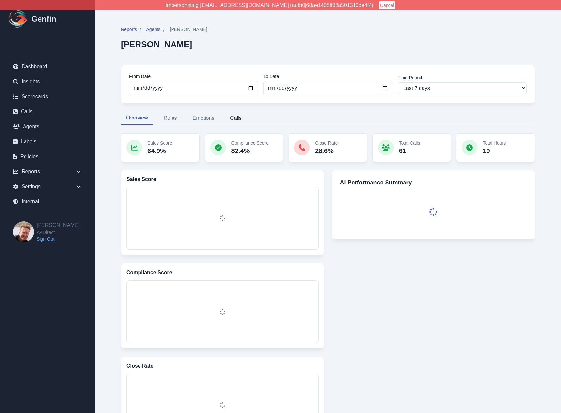
click at [238, 120] on button "Calls" at bounding box center [236, 118] width 22 height 14
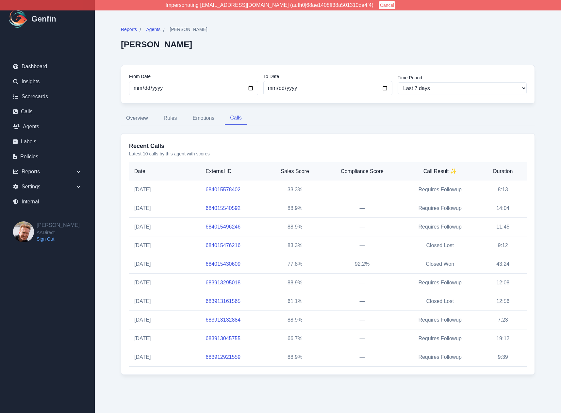
click at [117, 224] on div "Reports / Agents / [PERSON_NAME] [PERSON_NAME] From Date [DATE] To Date [DATE] …" at bounding box center [328, 200] width 440 height 375
